Goal: Find specific page/section: Find specific page/section

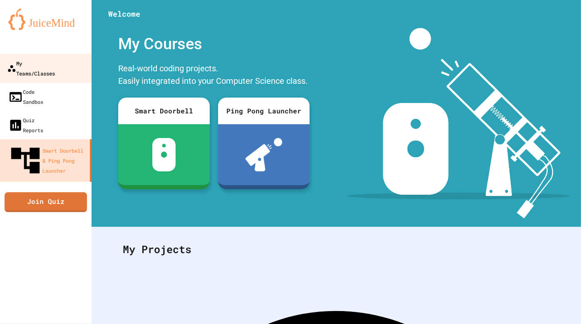
click at [53, 70] on link "My Teams/Classes" at bounding box center [46, 68] width 95 height 29
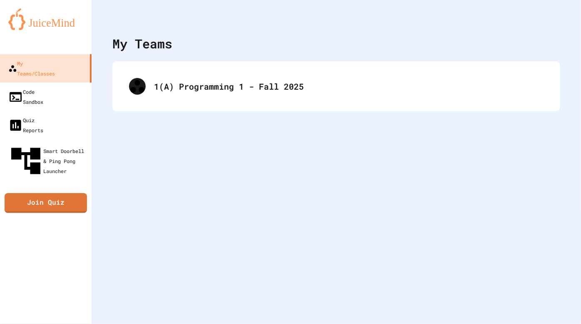
click at [195, 103] on div "1(A) Programming 1 - Fall 2025" at bounding box center [336, 86] width 448 height 50
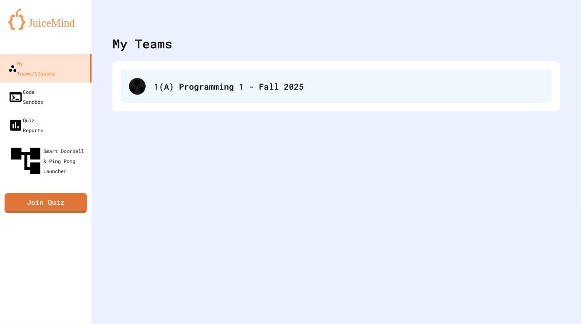
click at [210, 75] on div "1(A) Programming 1 - Fall 2025" at bounding box center [336, 86] width 431 height 33
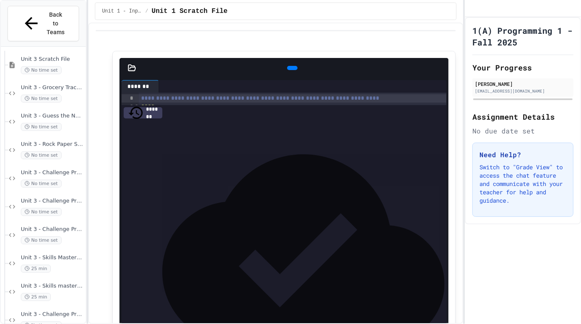
scroll to position [344, 0]
